Goal: Communication & Community: Ask a question

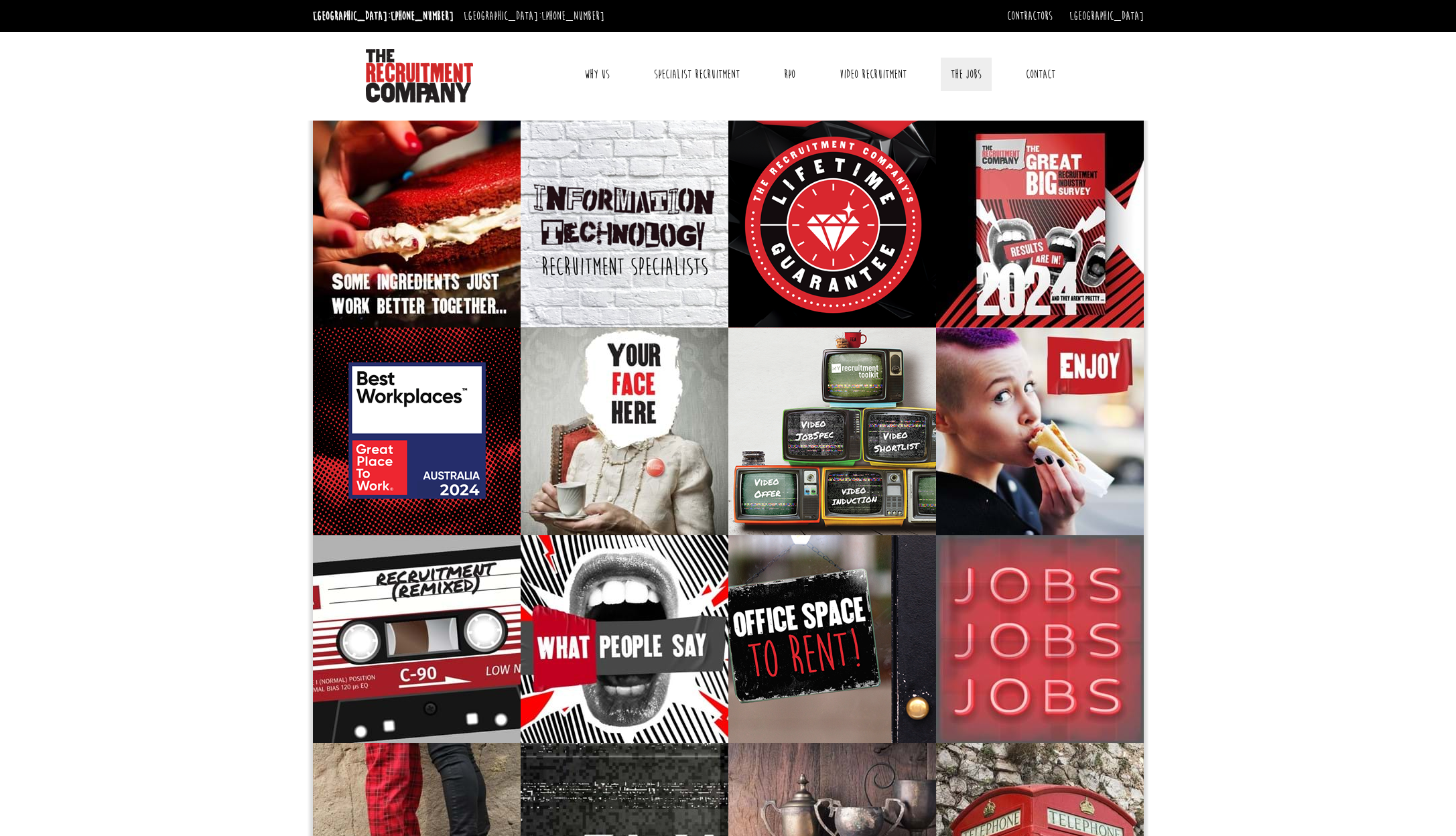
click at [964, 75] on link "The Jobs" at bounding box center [965, 73] width 51 height 33
click at [1040, 76] on link "Contact" at bounding box center [1040, 73] width 49 height 33
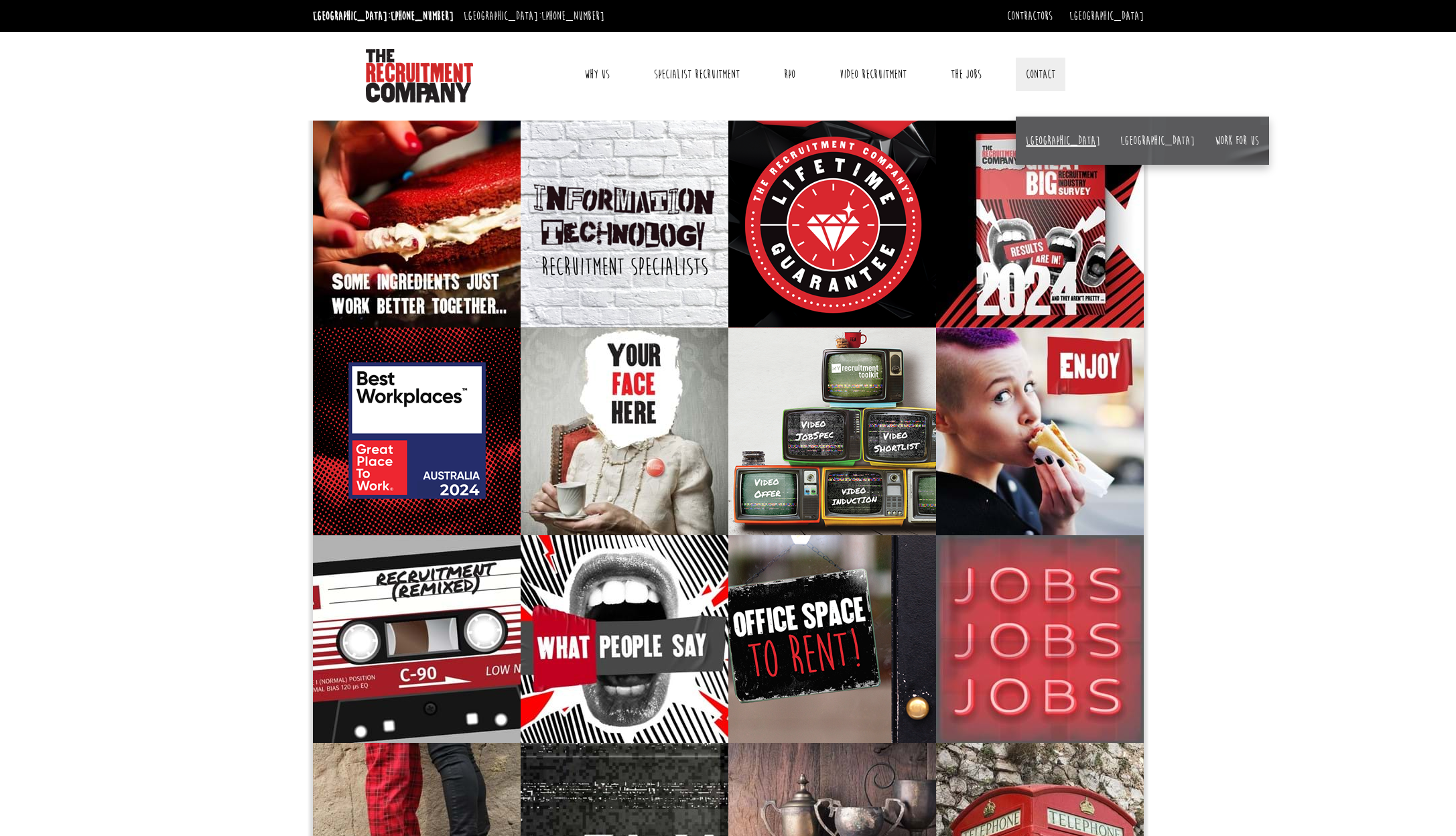
click at [1049, 143] on link "[GEOGRAPHIC_DATA]" at bounding box center [1062, 141] width 74 height 14
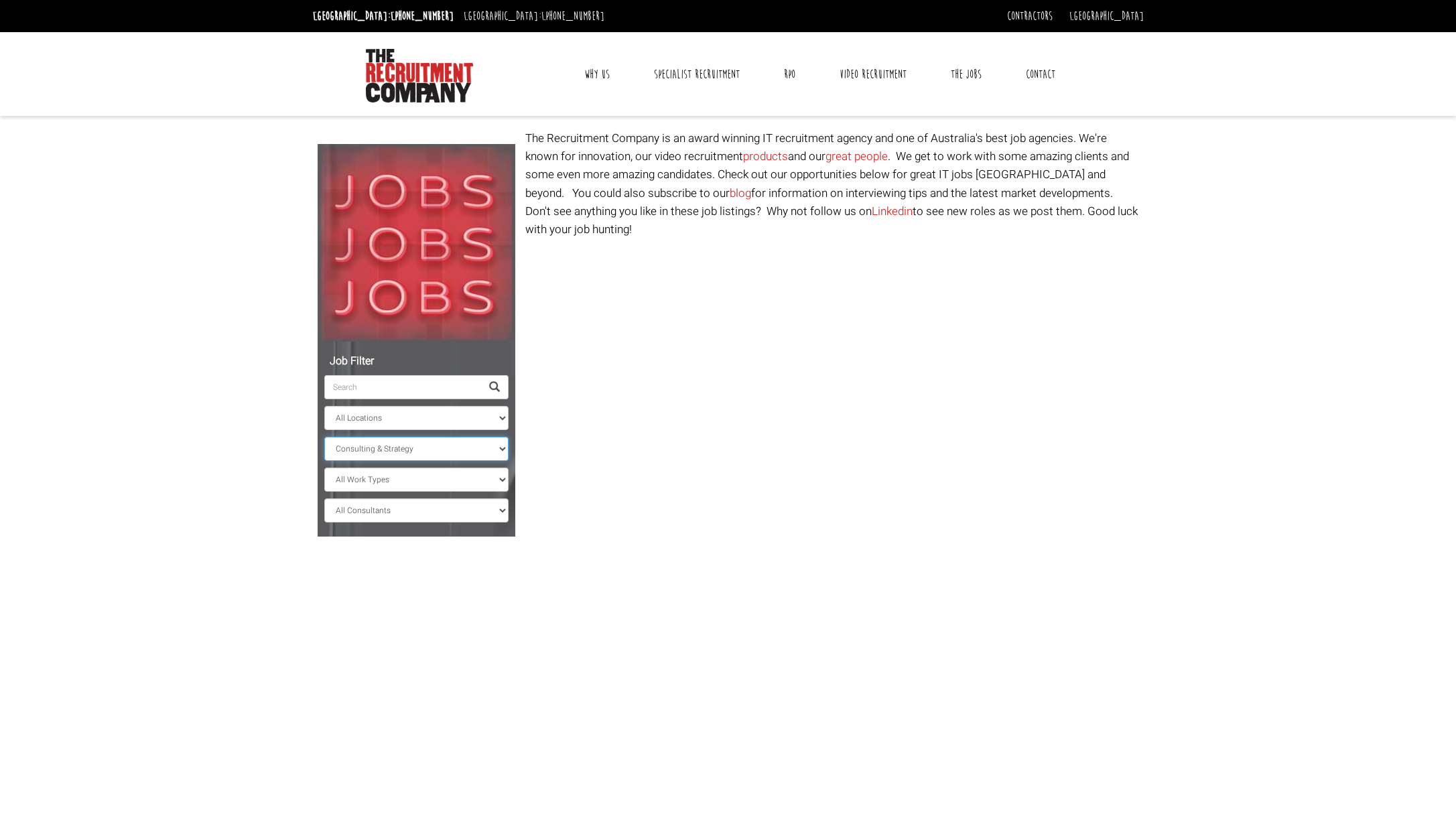
scroll to position [2, 0]
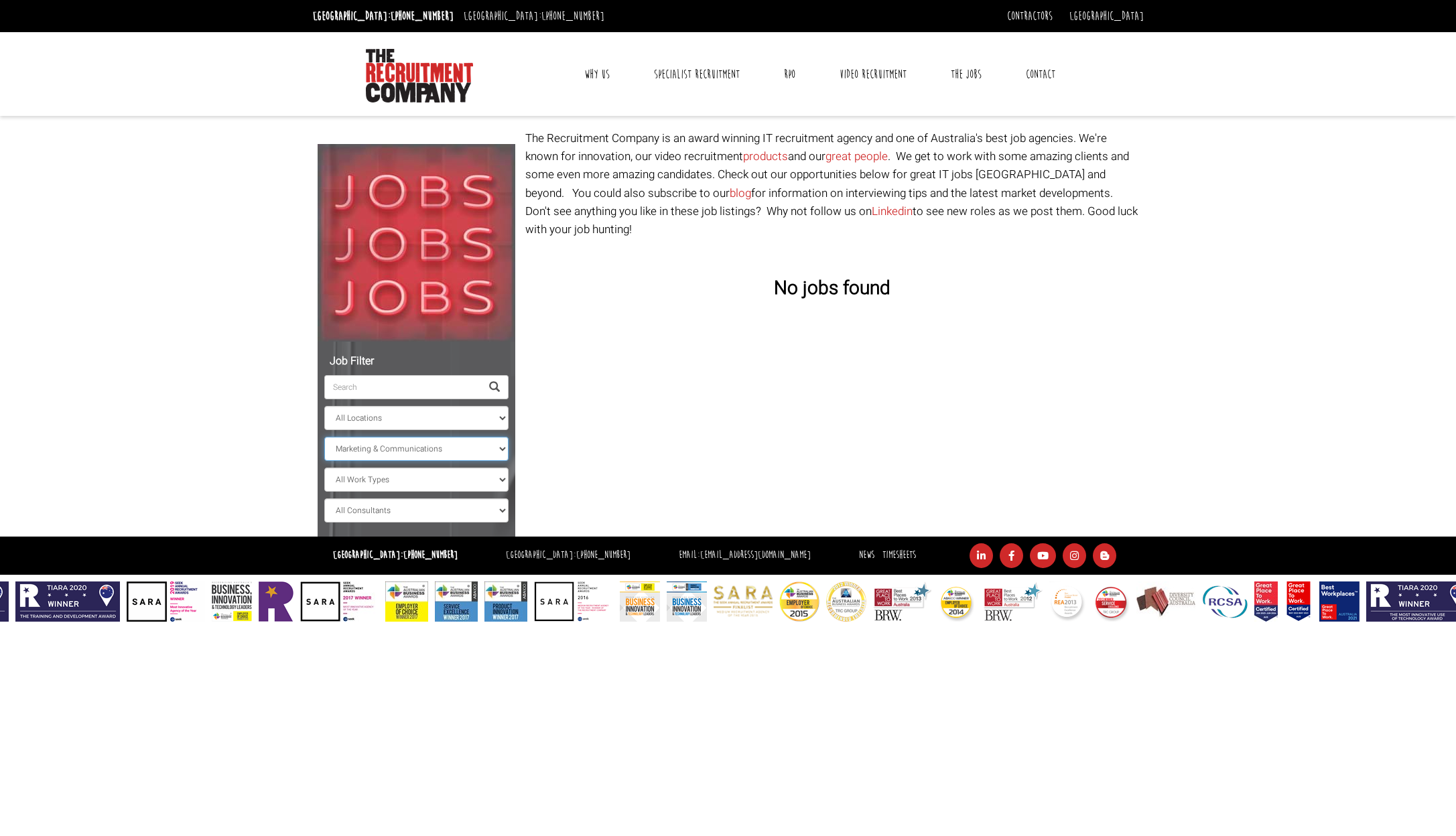
select select "Sales"
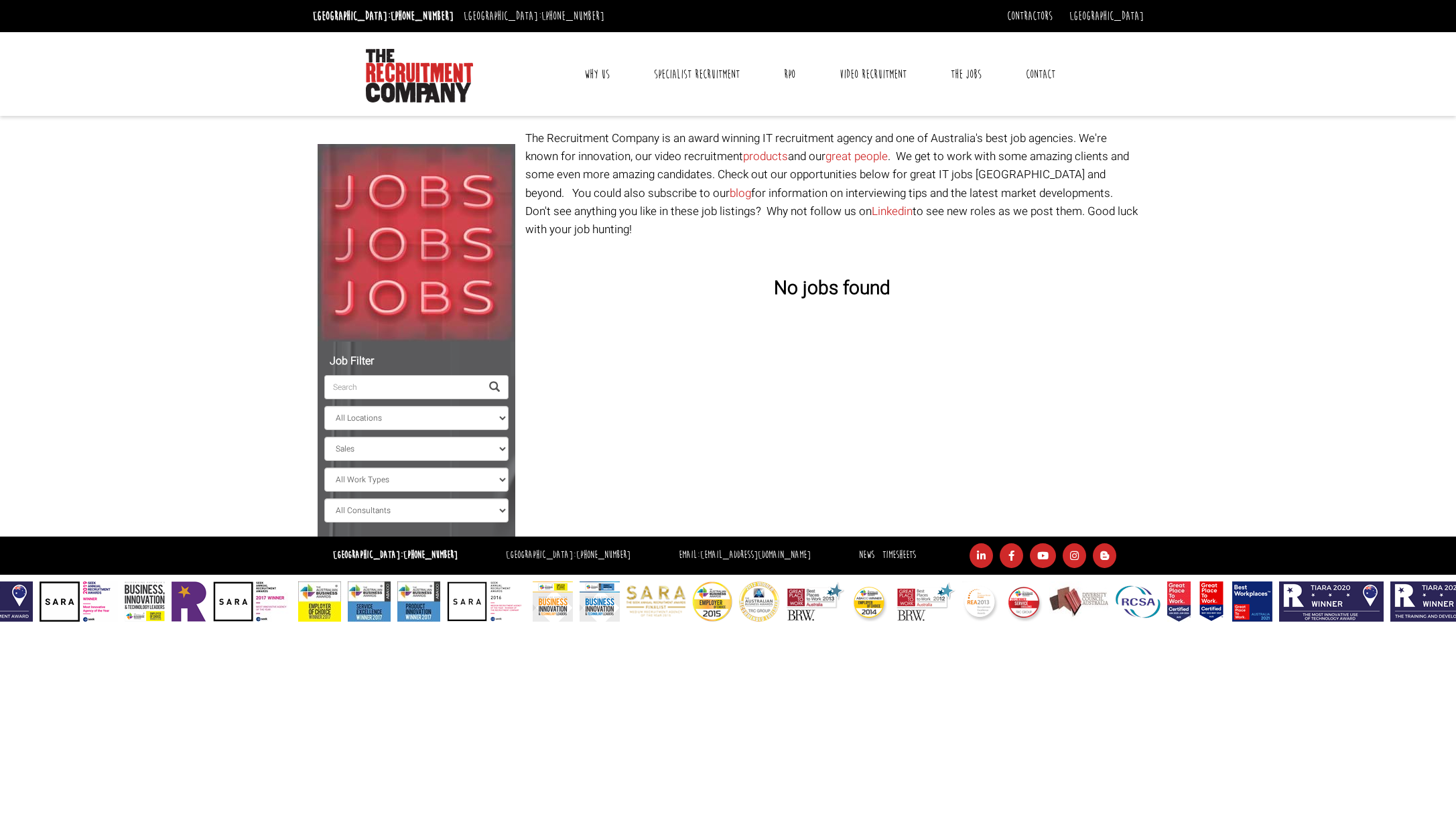
click at [163, 121] on body "Sydney: +61 2 8346 6700 Dublin: +353 1 697 2548 Contractors Timesheets Why Cont…" at bounding box center [728, 311] width 1456 height 621
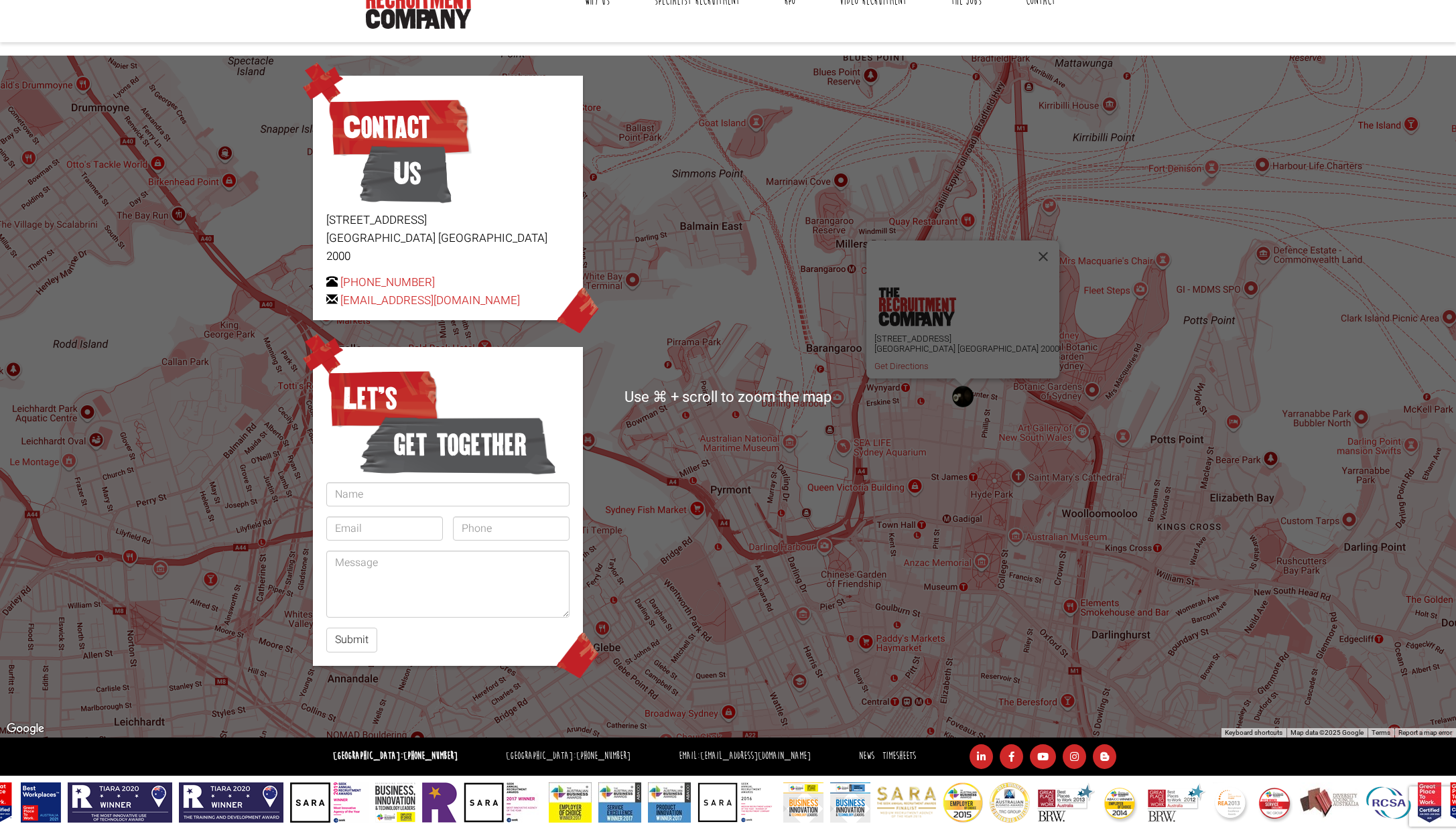
scroll to position [73, 0]
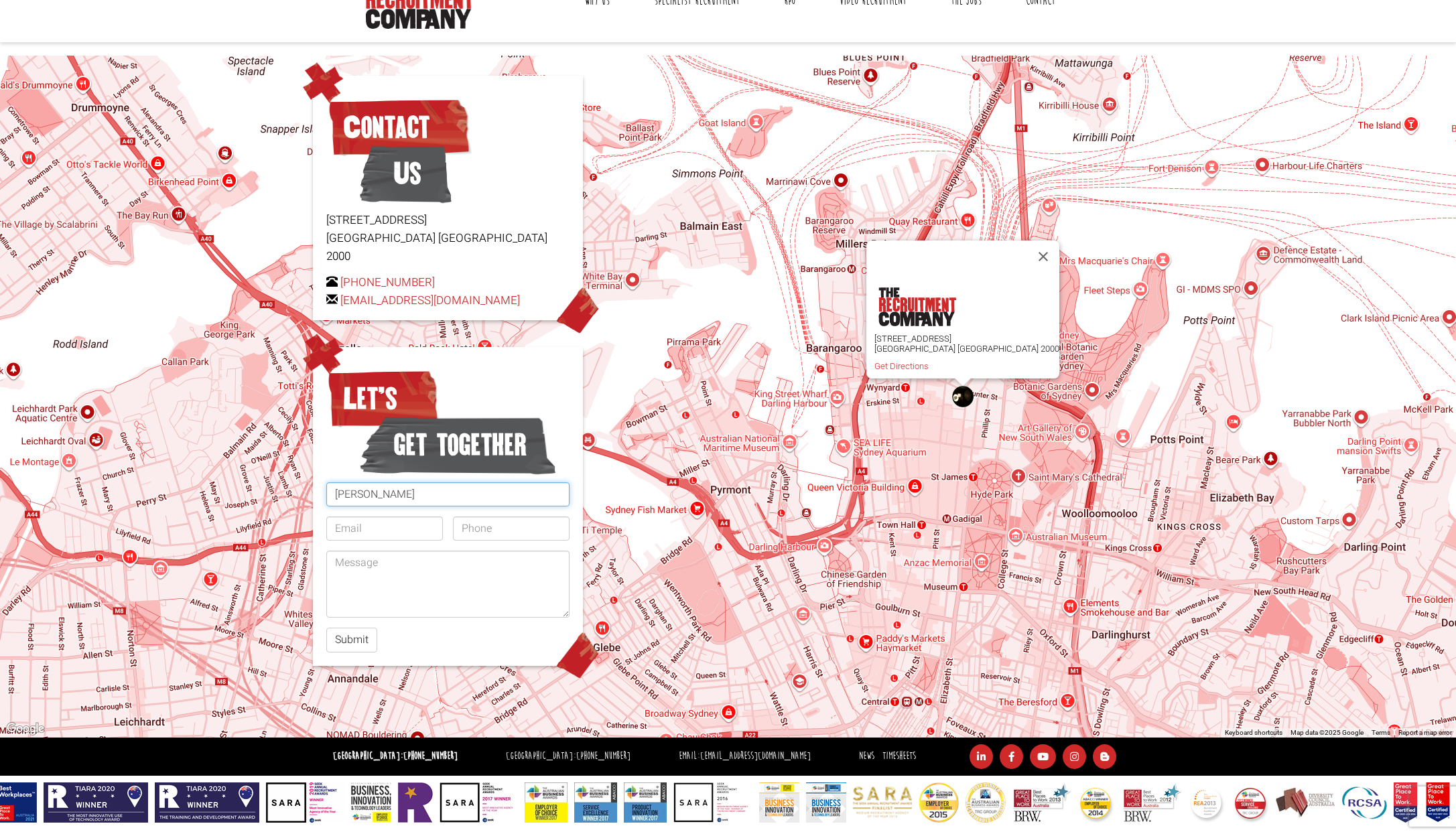
type input "[PERSON_NAME]"
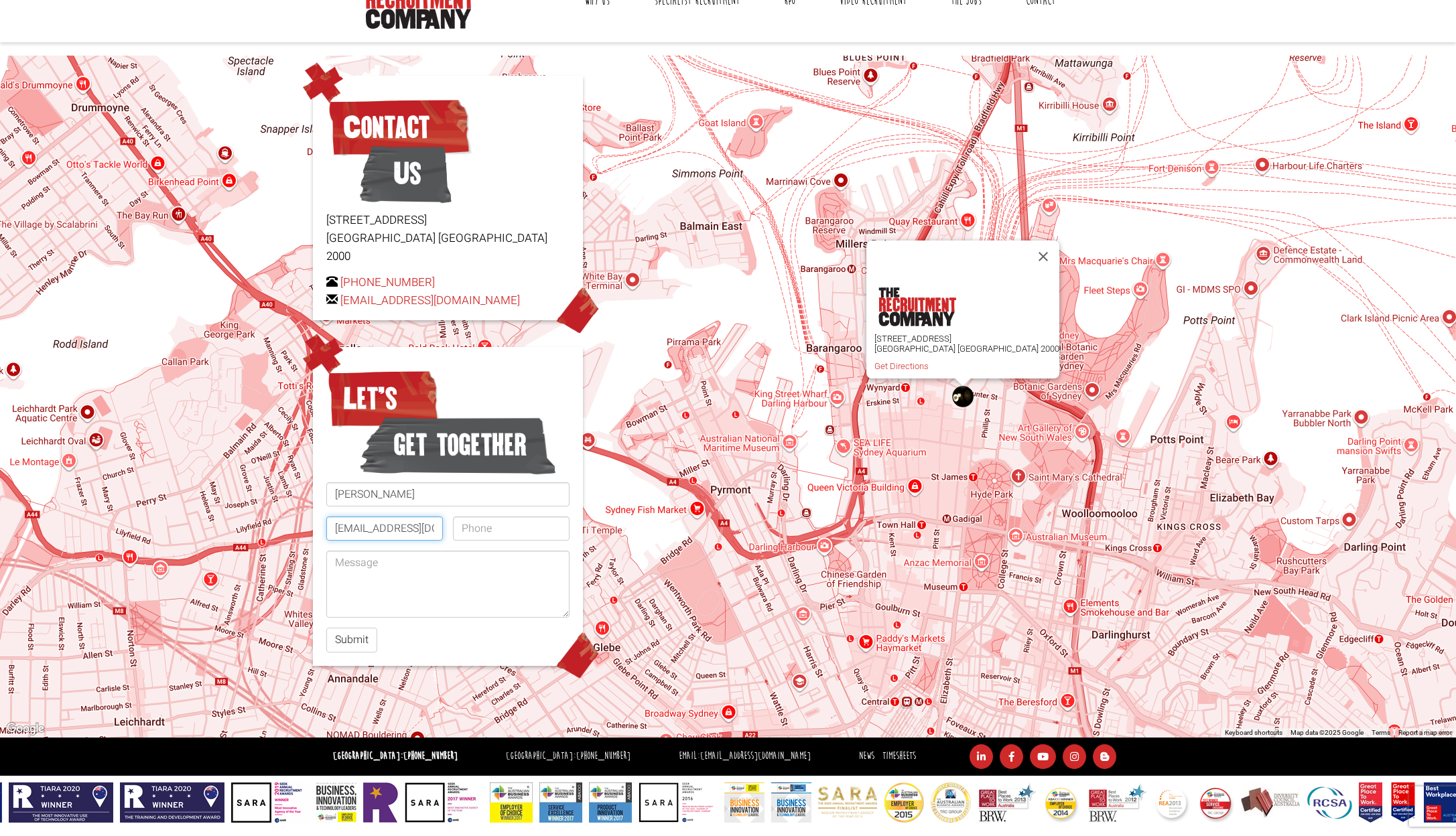
type input "[EMAIL_ADDRESS][DOMAIN_NAME]"
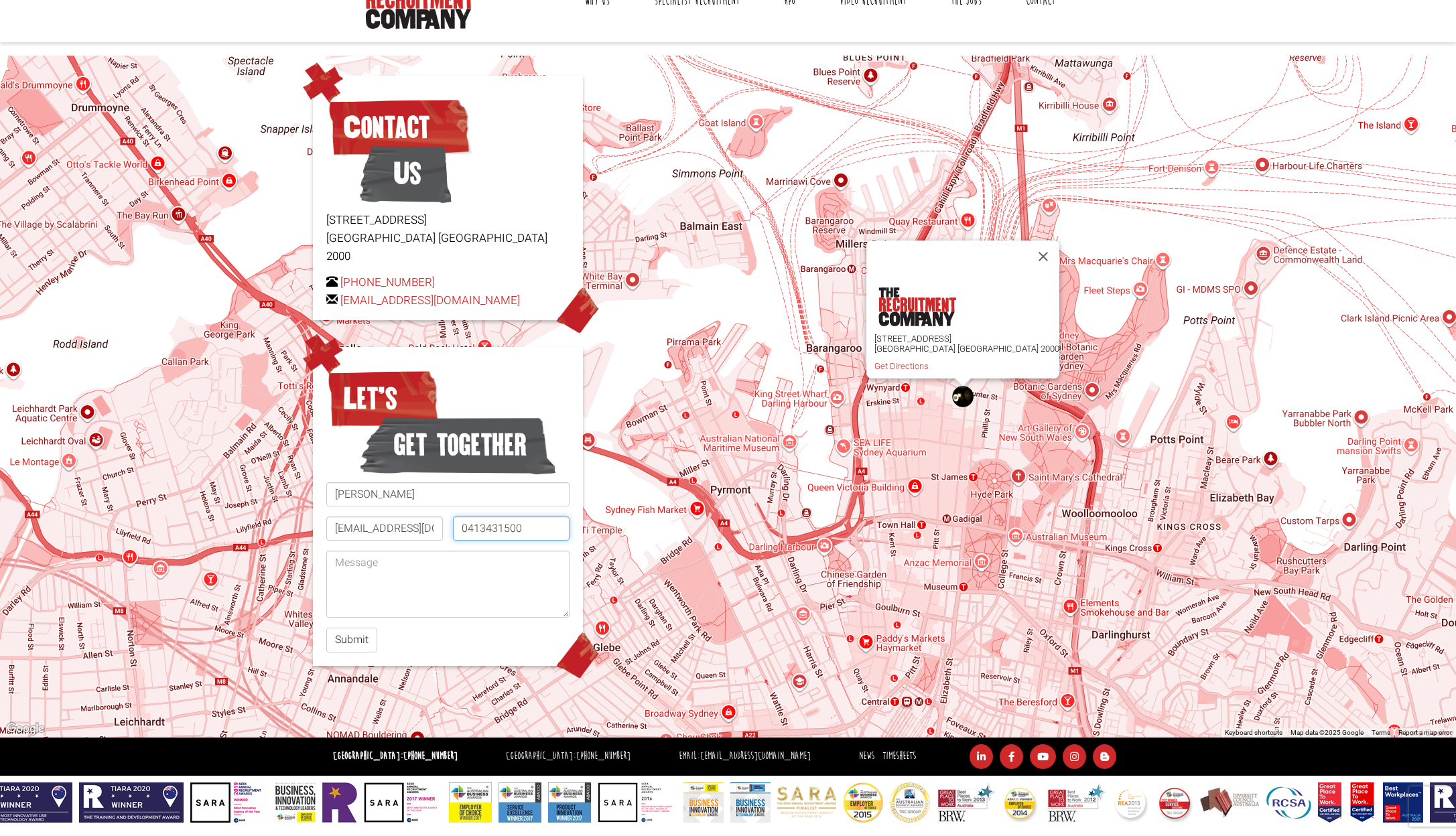
type input "0413431500"
click at [433, 562] on textarea at bounding box center [448, 584] width 244 height 67
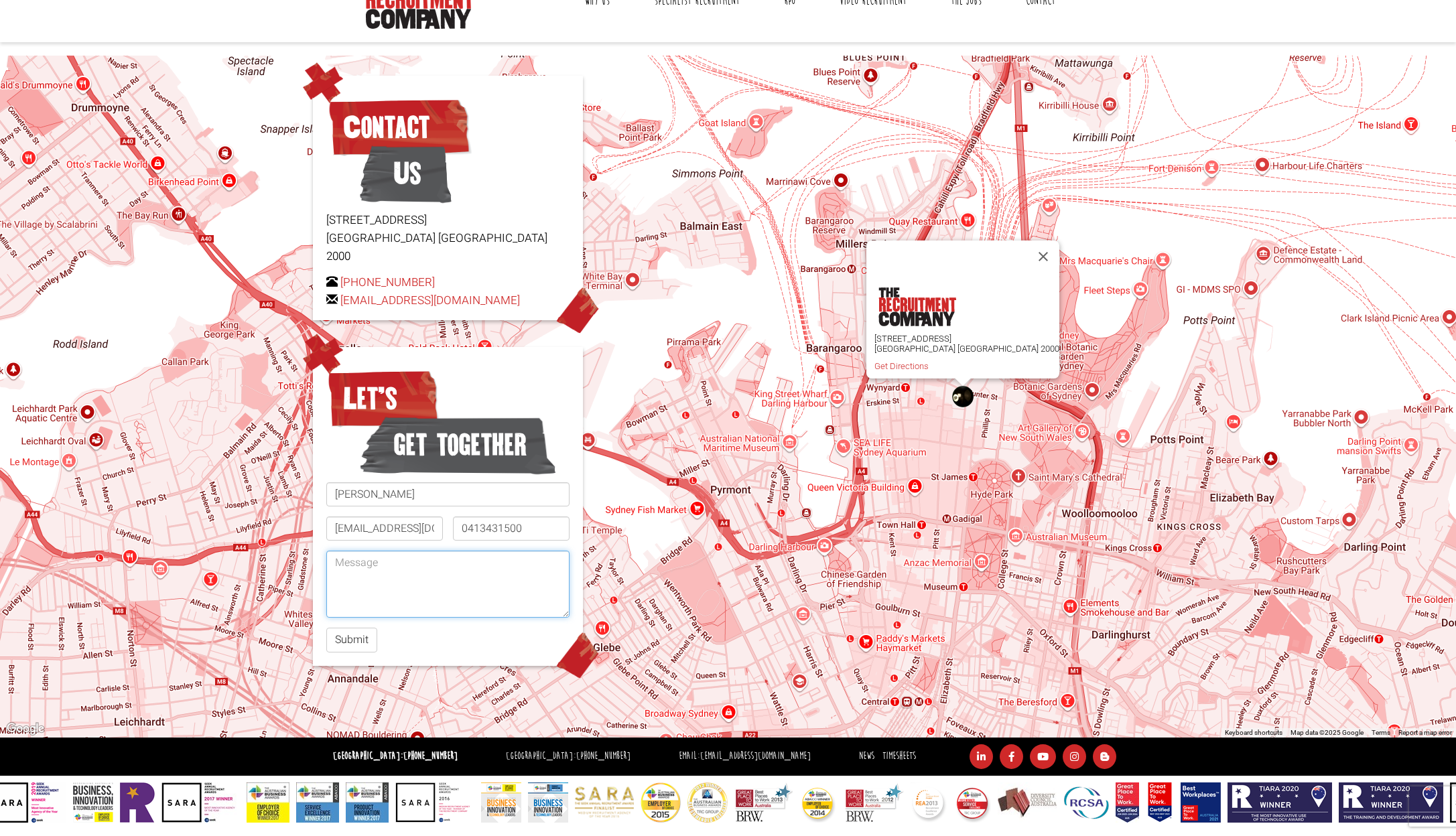
click at [422, 565] on textarea at bounding box center [448, 584] width 244 height 67
paste textarea "I bring 15+ years of experience leading global partnerships, strategy, and grow…"
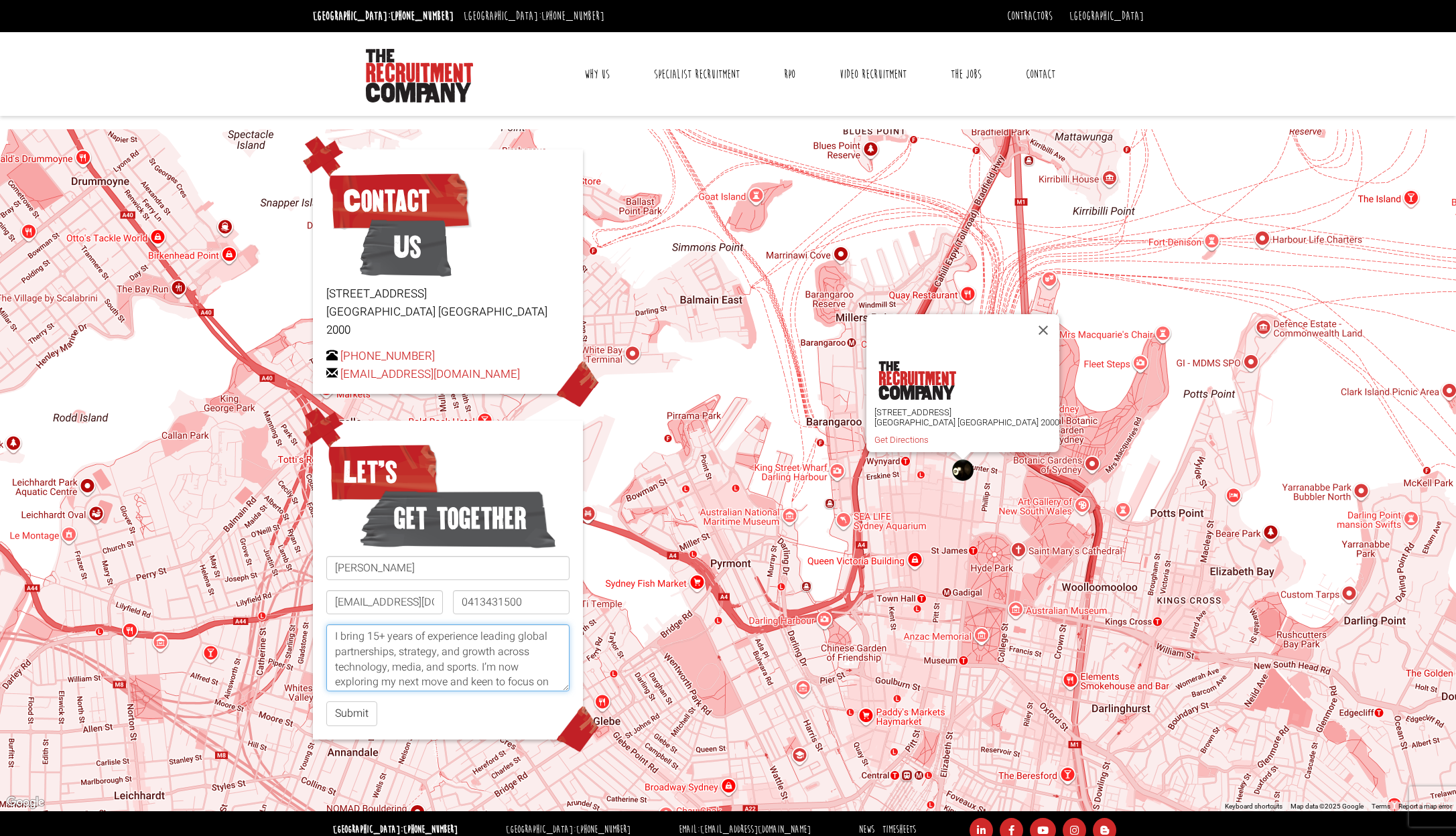
scroll to position [0, 0]
click at [336, 624] on textarea "I bring 15+ years of experience leading global partnerships, strategy, and grow…" at bounding box center [448, 657] width 244 height 67
drag, startPoint x: 430, startPoint y: 646, endPoint x: 381, endPoint y: 645, distance: 49.0
click at [381, 645] on textarea "Hi, my name is [PERSON_NAME], I bring 15+ years of experience leading global pa…" at bounding box center [448, 657] width 244 height 67
click at [458, 648] on textarea "Hi, my name is [PERSON_NAME], I bring 15+ years of experience leading global pa…" at bounding box center [448, 657] width 244 height 67
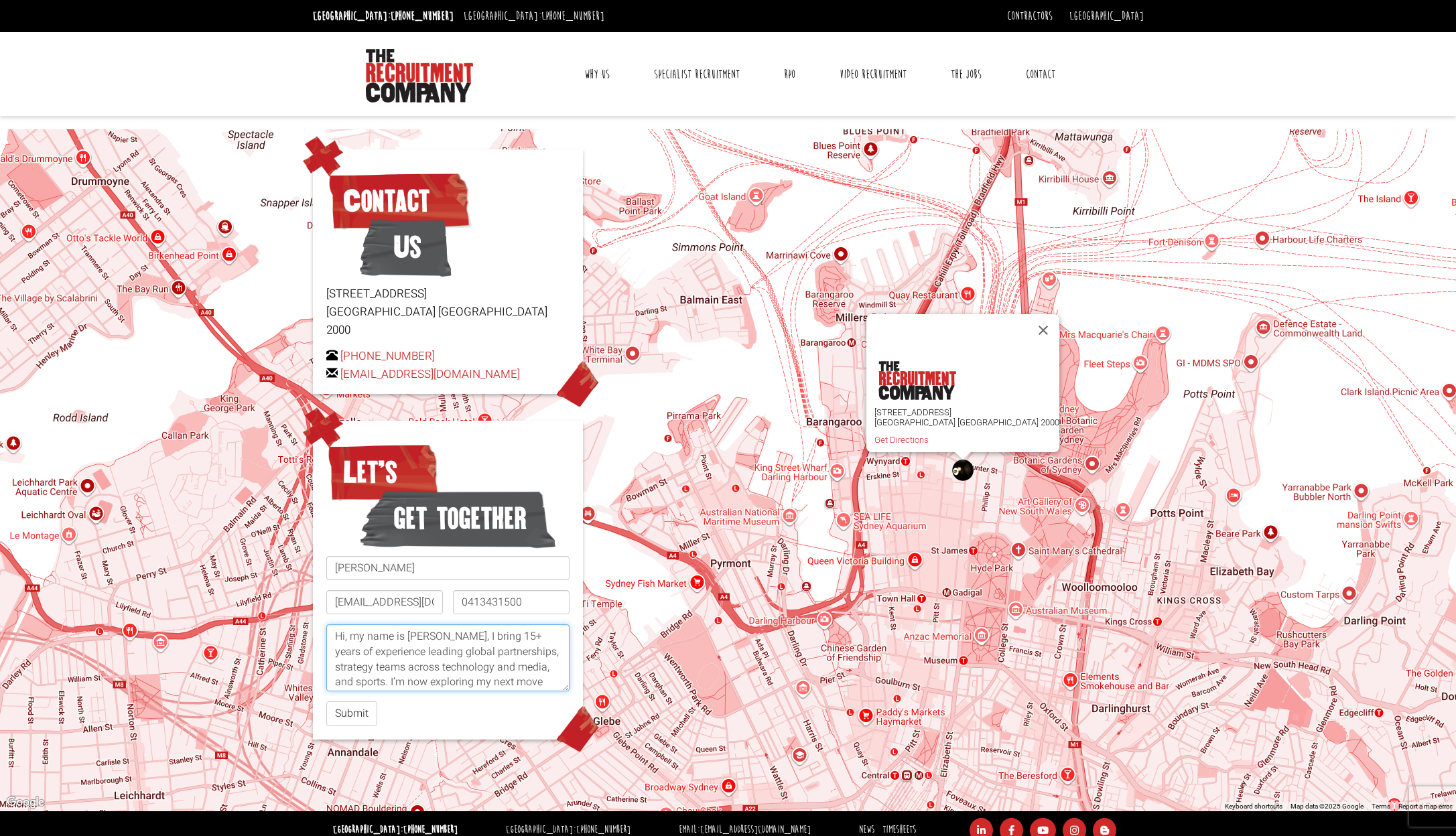
drag, startPoint x: 512, startPoint y: 644, endPoint x: 365, endPoint y: 665, distance: 148.5
click at [365, 665] on textarea "Hi, my name is [PERSON_NAME], I bring 15+ years of experience leading global pa…" at bounding box center [448, 657] width 244 height 67
click at [512, 648] on textarea "Hi, my name is [PERSON_NAME], I bring 15+ years of experience leading global pa…" at bounding box center [448, 657] width 244 height 67
drag, startPoint x: 464, startPoint y: 657, endPoint x: 385, endPoint y: 660, distance: 79.1
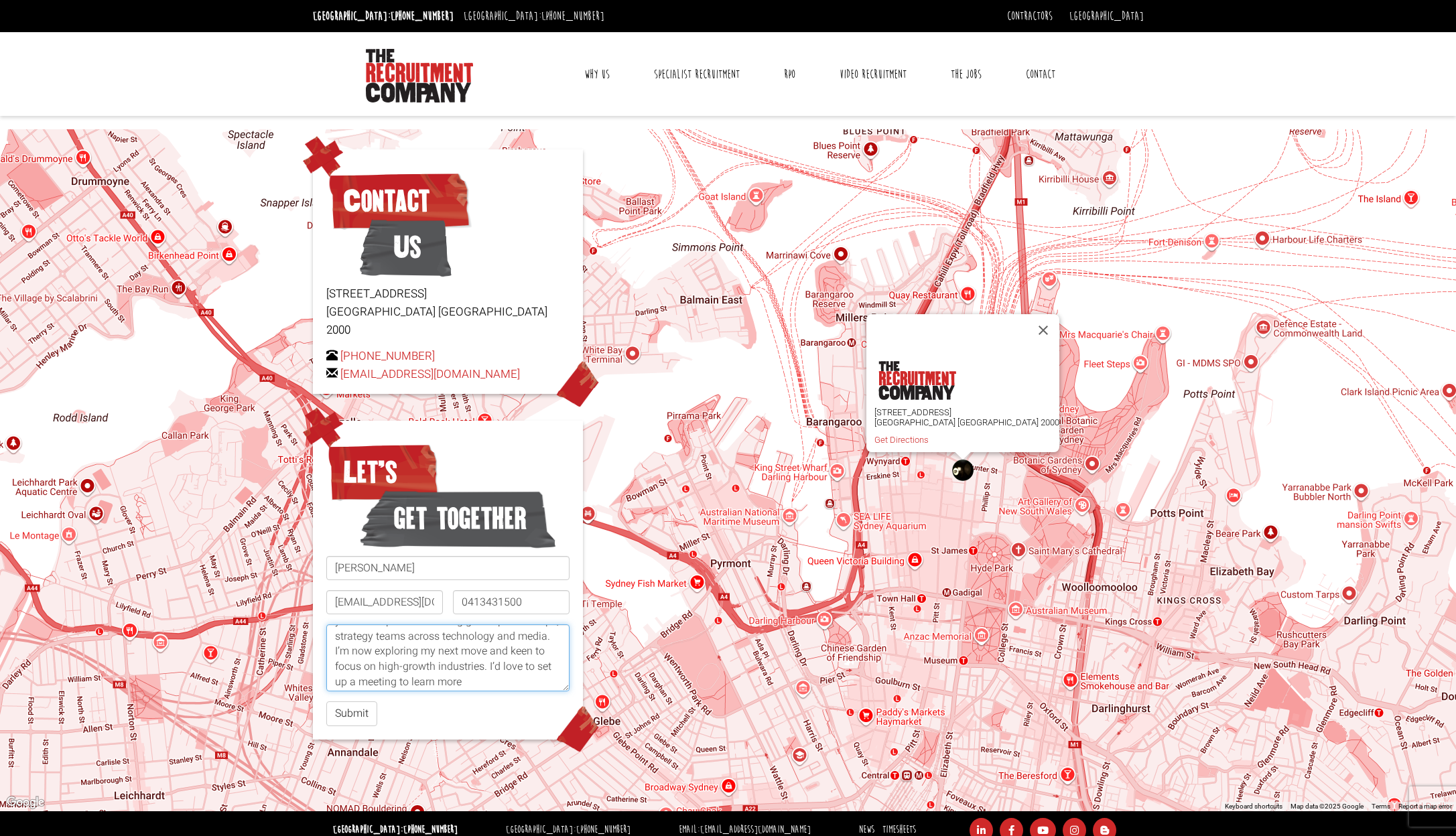
click at [385, 660] on textarea "Hi, my name is [PERSON_NAME], I bring 15+ years of experience leading global pa…" at bounding box center [448, 657] width 244 height 67
type textarea "Hi, my name is [PERSON_NAME], I bring 15+ years of experience leading global pa…"
click at [354, 704] on button "Submit" at bounding box center [351, 713] width 51 height 25
